Goal: Check status: Check status

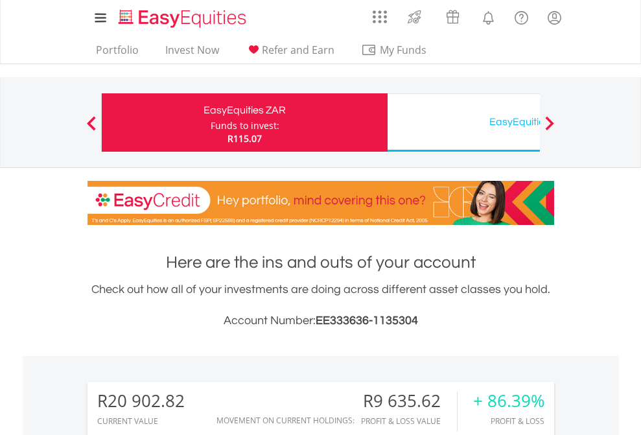
scroll to position [124, 203]
click at [211, 122] on div "Funds to invest:" at bounding box center [245, 125] width 69 height 13
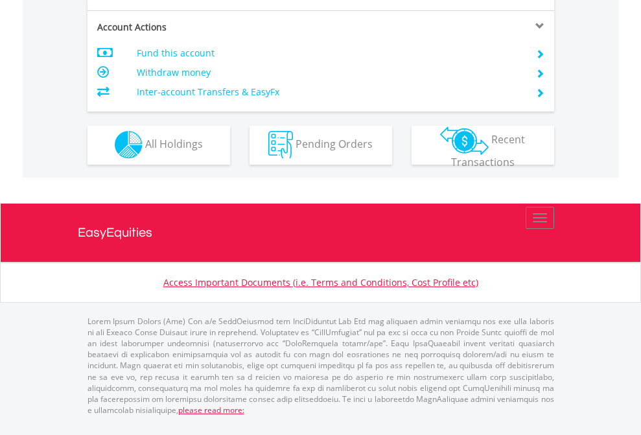
scroll to position [1211, 0]
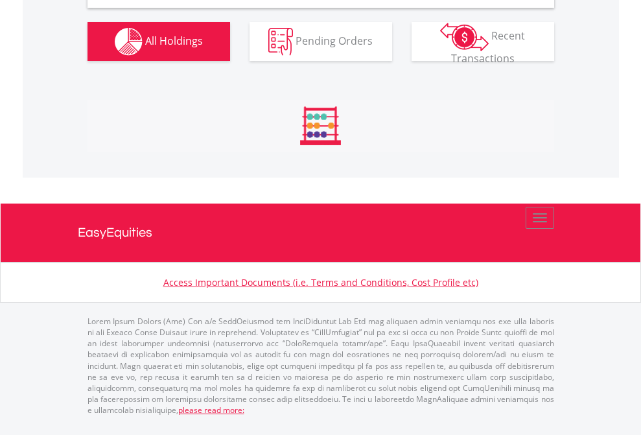
scroll to position [1252, 0]
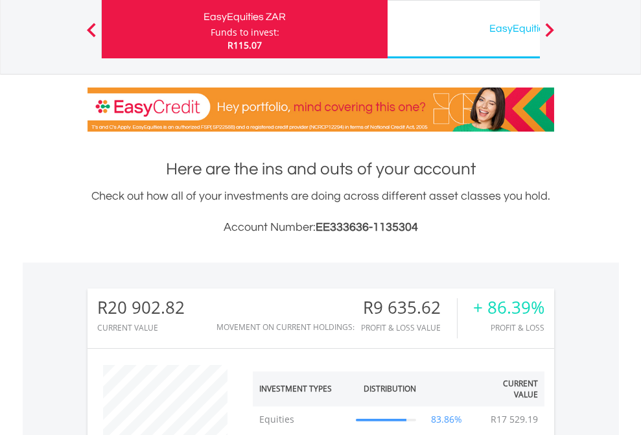
scroll to position [124, 203]
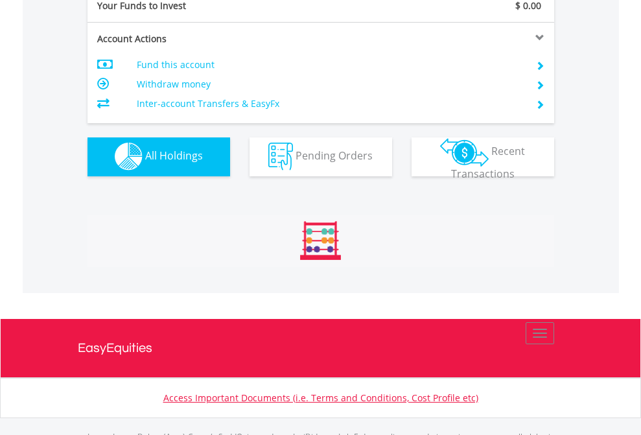
scroll to position [1283, 0]
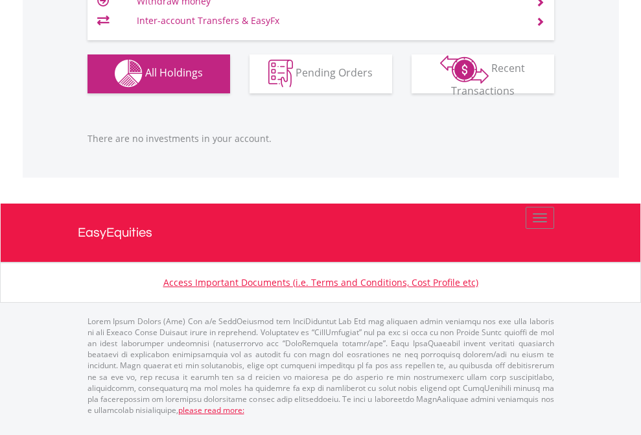
scroll to position [124, 203]
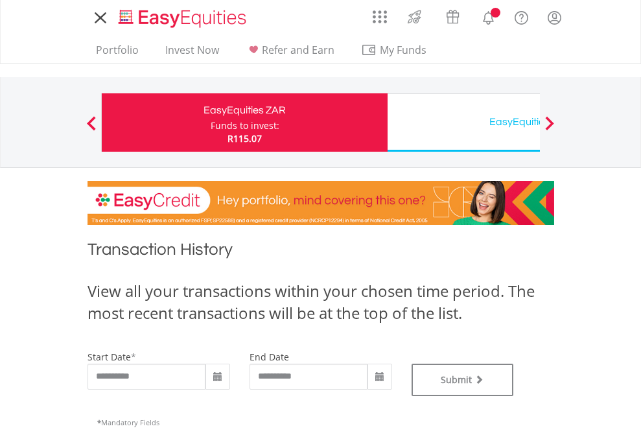
type input "**********"
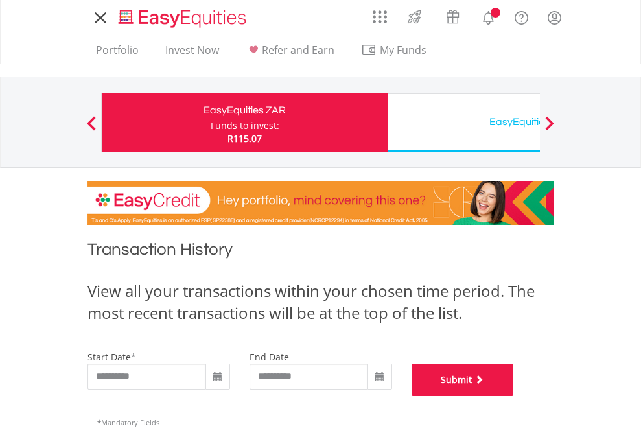
click at [514, 396] on button "Submit" at bounding box center [462, 379] width 102 height 32
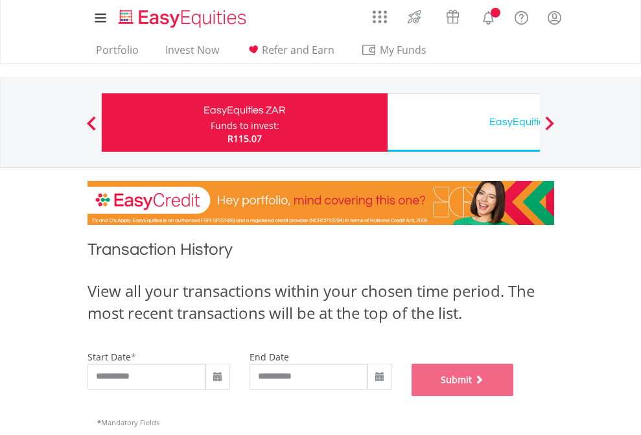
scroll to position [525, 0]
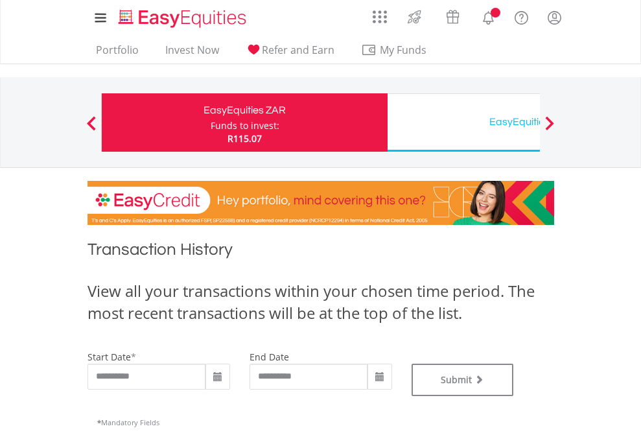
click at [463, 122] on div "EasyEquities USD" at bounding box center [530, 122] width 270 height 18
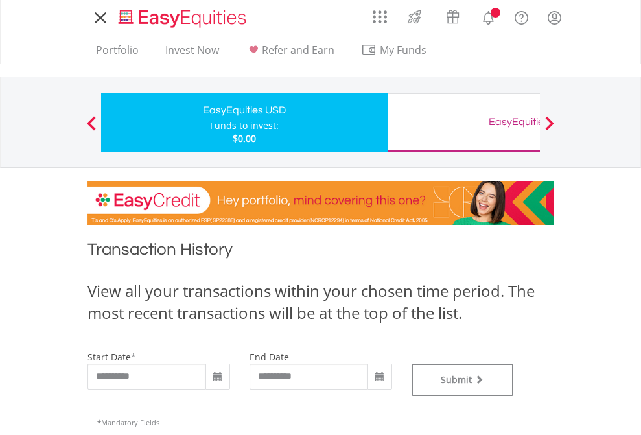
type input "**********"
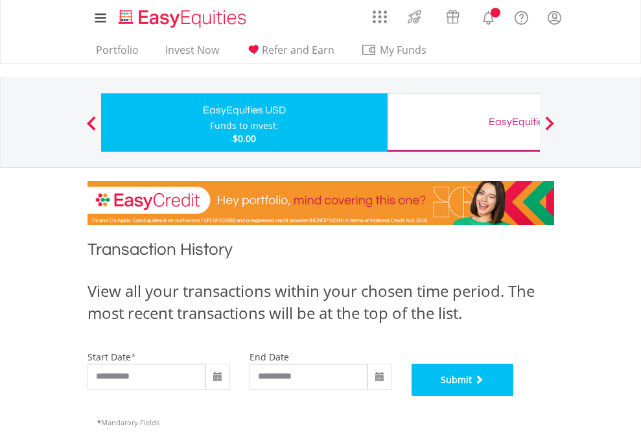
click at [514, 396] on button "Submit" at bounding box center [462, 379] width 102 height 32
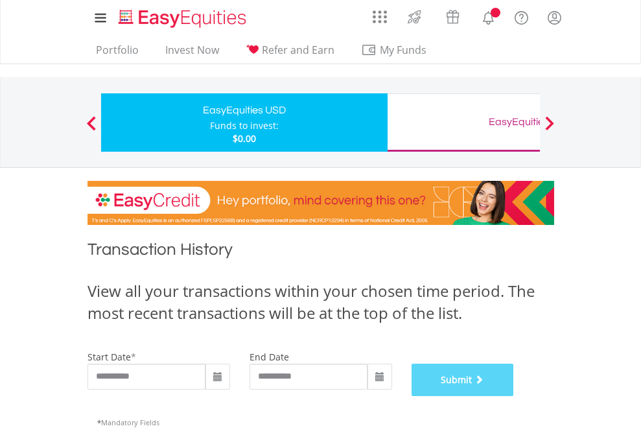
scroll to position [525, 0]
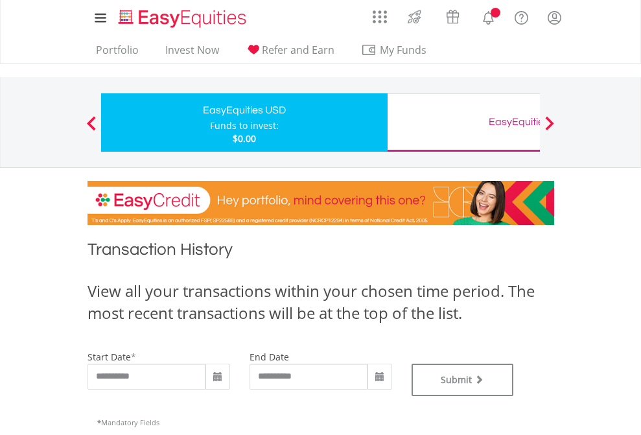
click at [463, 122] on div "EasyEquities GBP" at bounding box center [530, 122] width 270 height 18
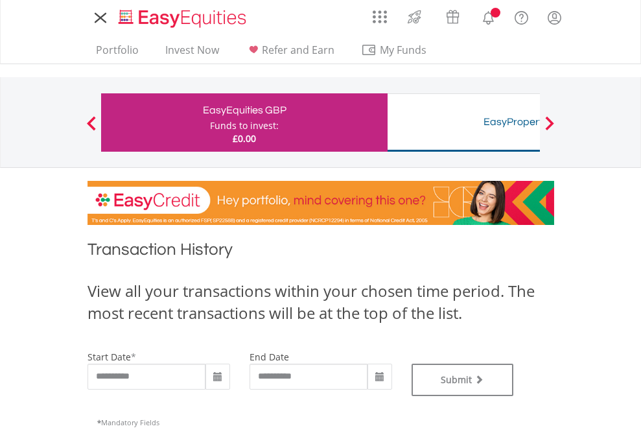
type input "**********"
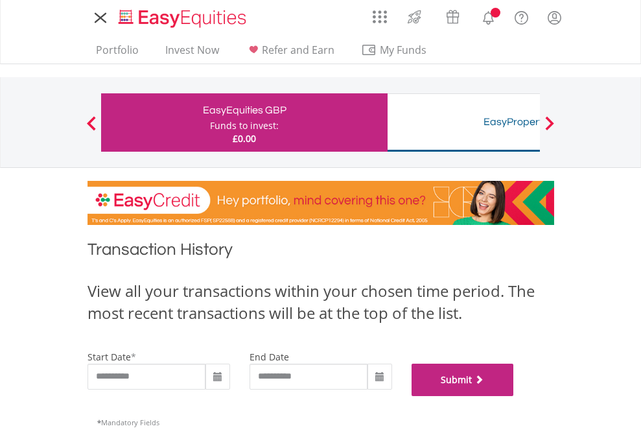
click at [514, 396] on button "Submit" at bounding box center [462, 379] width 102 height 32
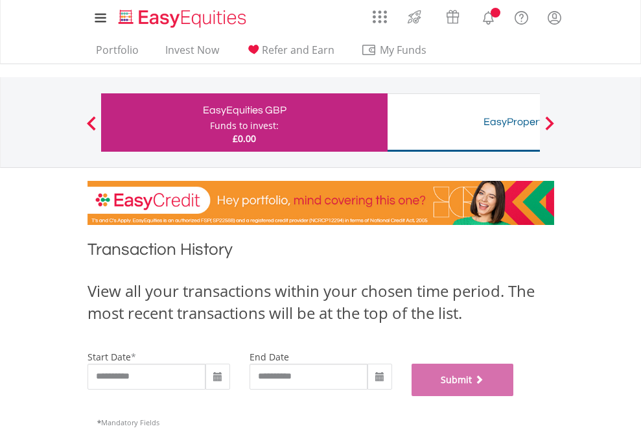
scroll to position [525, 0]
